Goal: Task Accomplishment & Management: Manage account settings

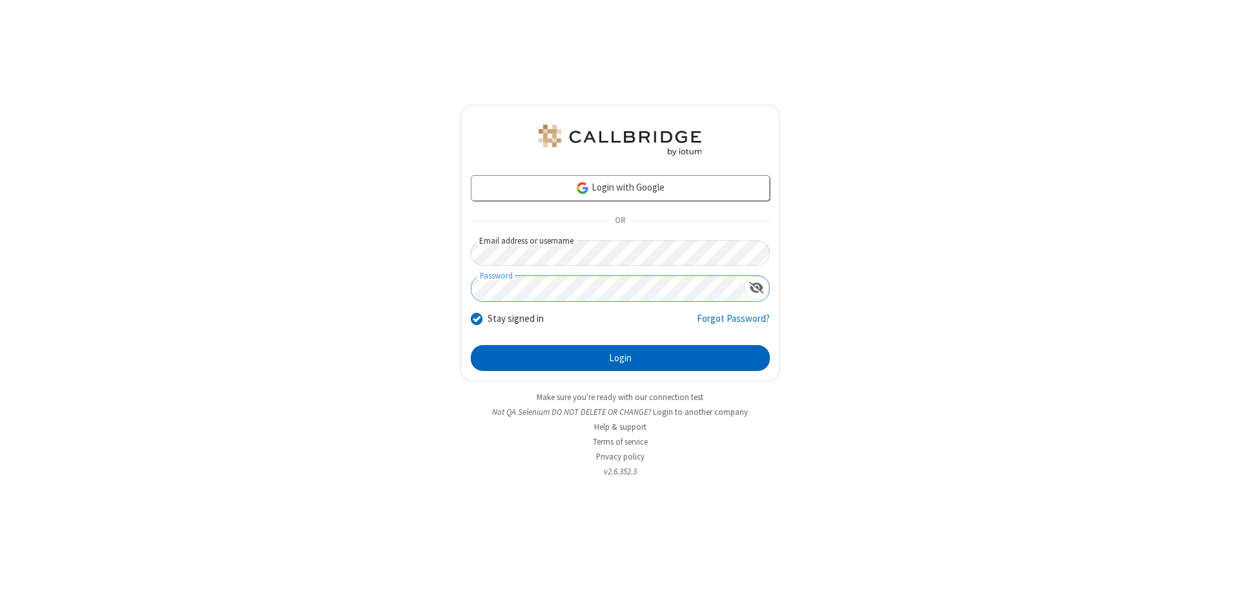
click at [620, 358] on button "Login" at bounding box center [620, 358] width 299 height 26
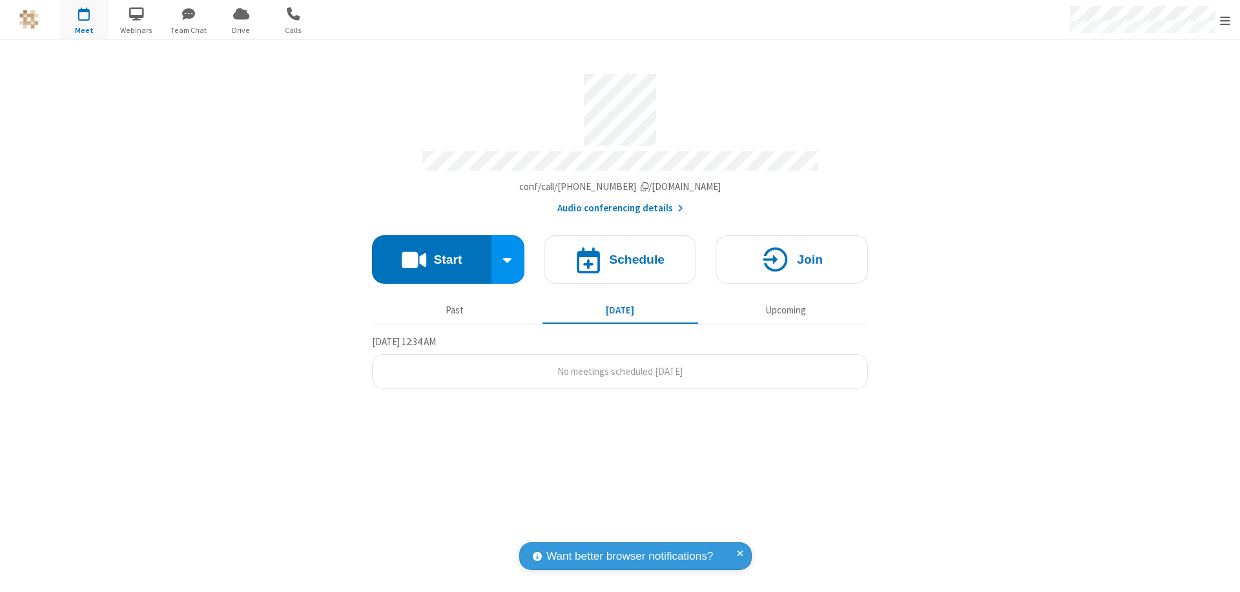
click at [1225, 20] on span "Open menu" at bounding box center [1225, 20] width 10 height 13
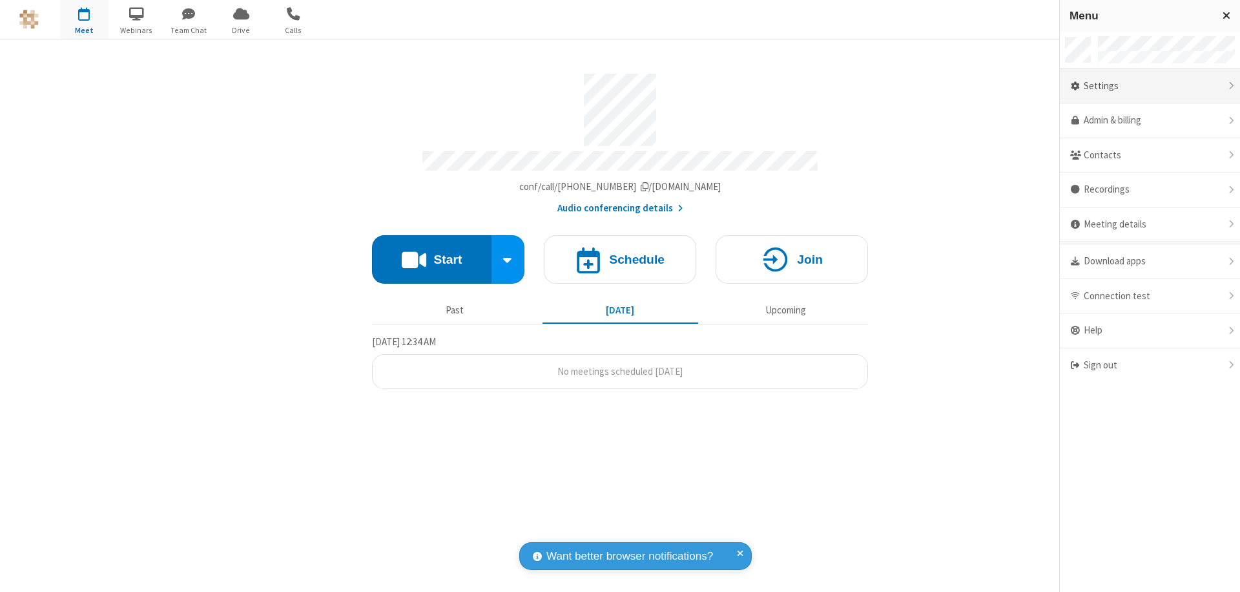
click at [1150, 86] on div "Settings" at bounding box center [1150, 86] width 180 height 35
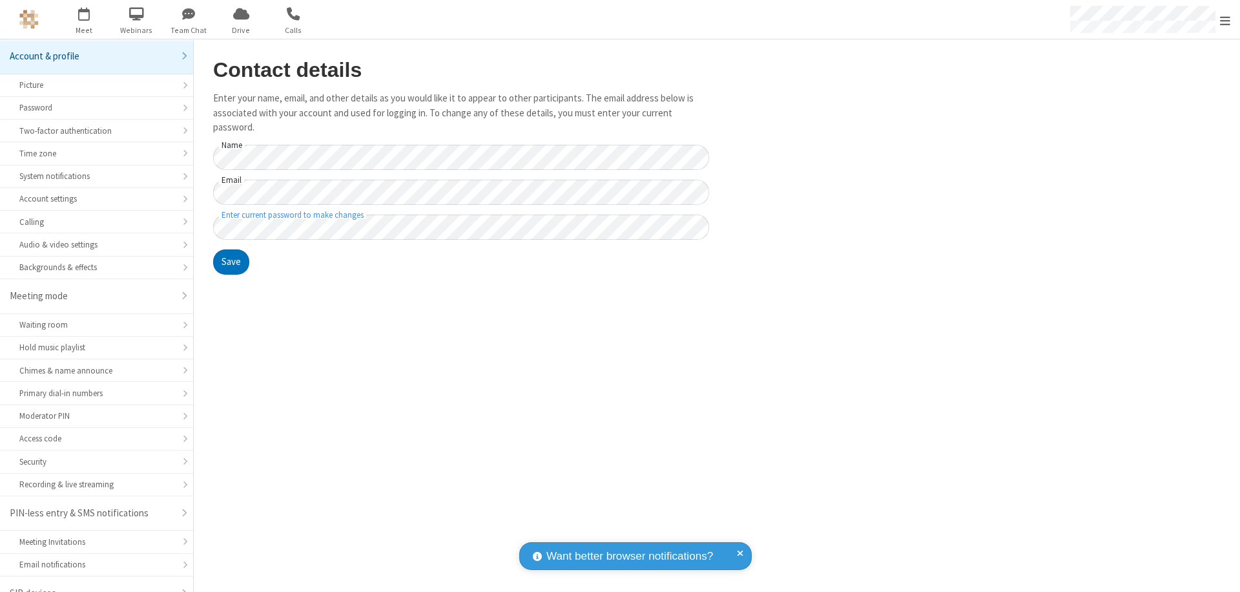
scroll to position [18, 0]
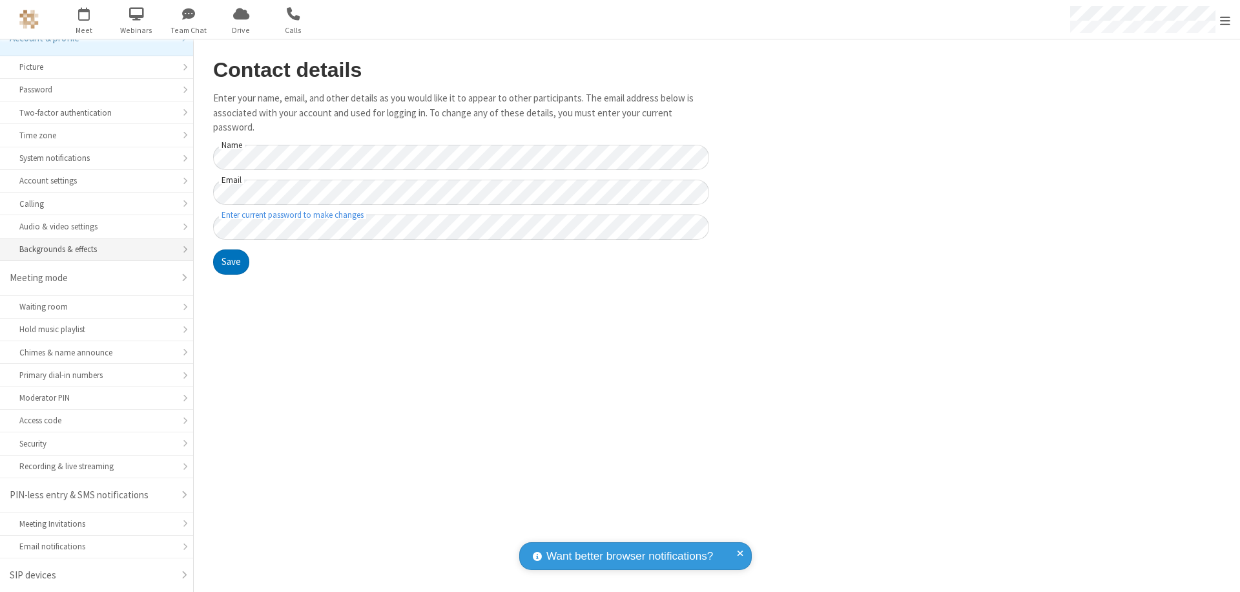
click at [92, 249] on div "Backgrounds & effects" at bounding box center [96, 249] width 154 height 12
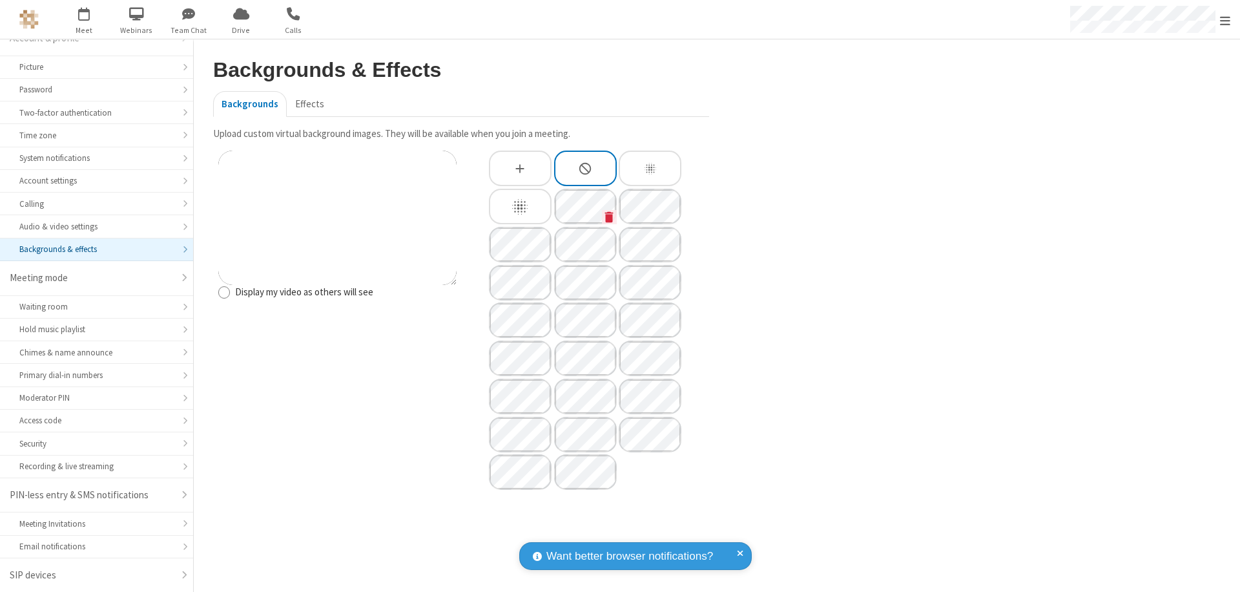
click at [609, 216] on icon "Custom Background" at bounding box center [609, 216] width 8 height 11
